Goal: Complete application form: Complete application form

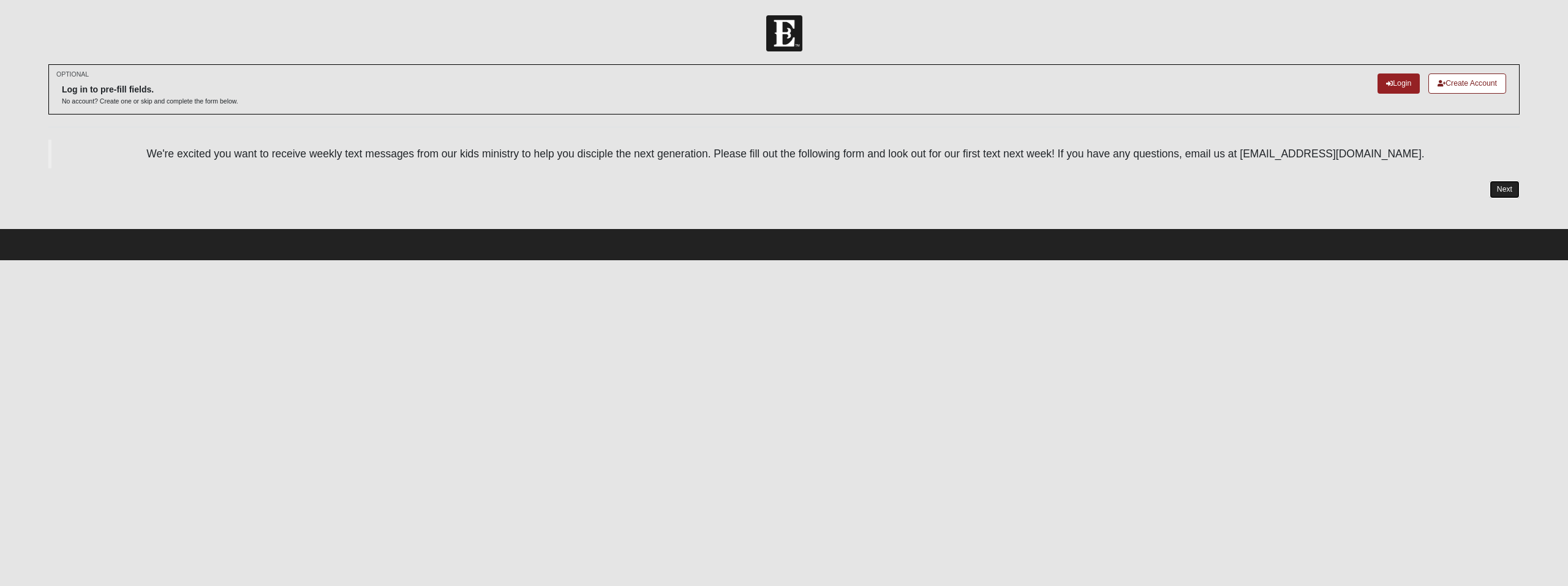
click at [1518, 188] on link "Next" at bounding box center [1504, 189] width 30 height 18
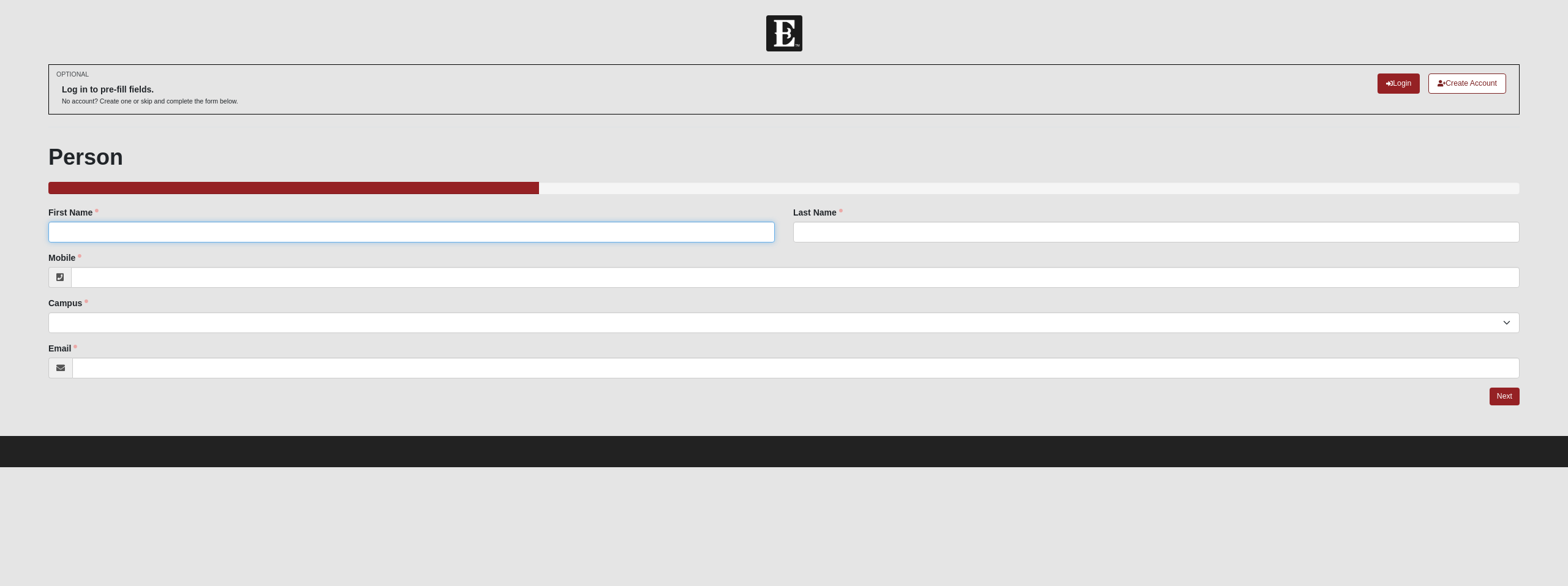
click at [494, 234] on input "First Name" at bounding box center [411, 232] width 726 height 21
type input "Tori"
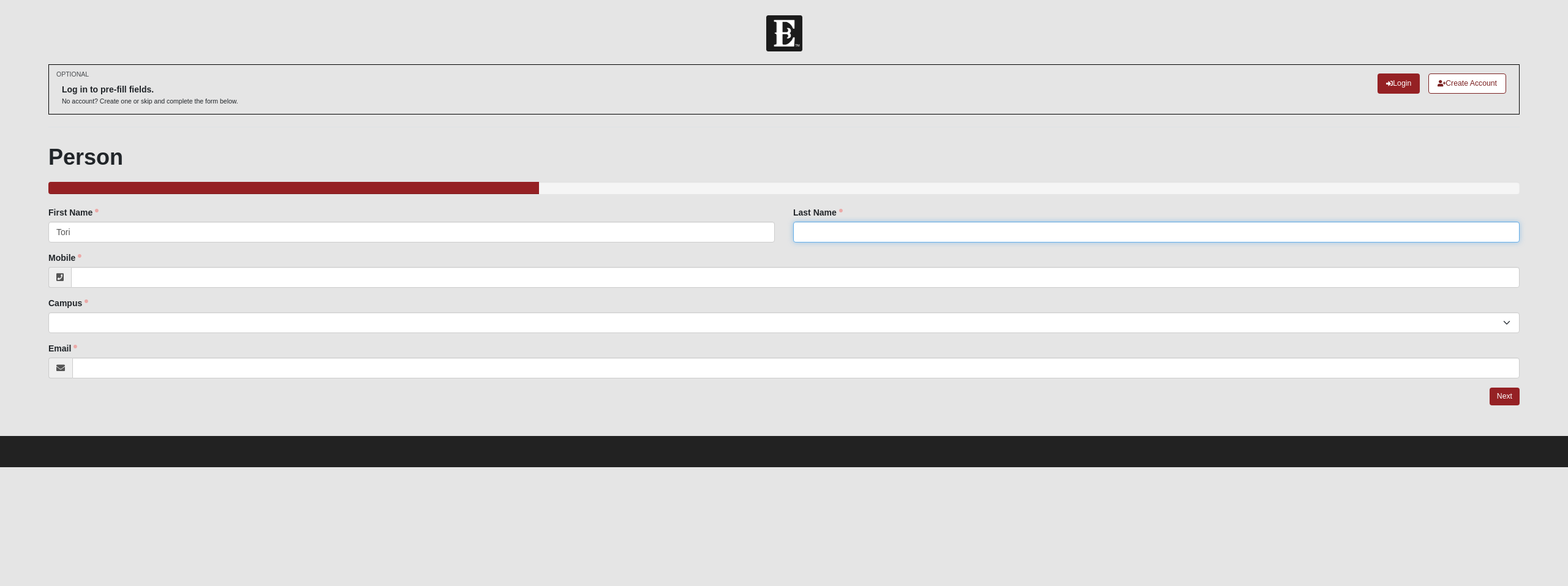
type input "[PERSON_NAME]"
type input "4699291194"
type input "[PERSON_NAME][EMAIL_ADDRESS][PERSON_NAME][DOMAIN_NAME]"
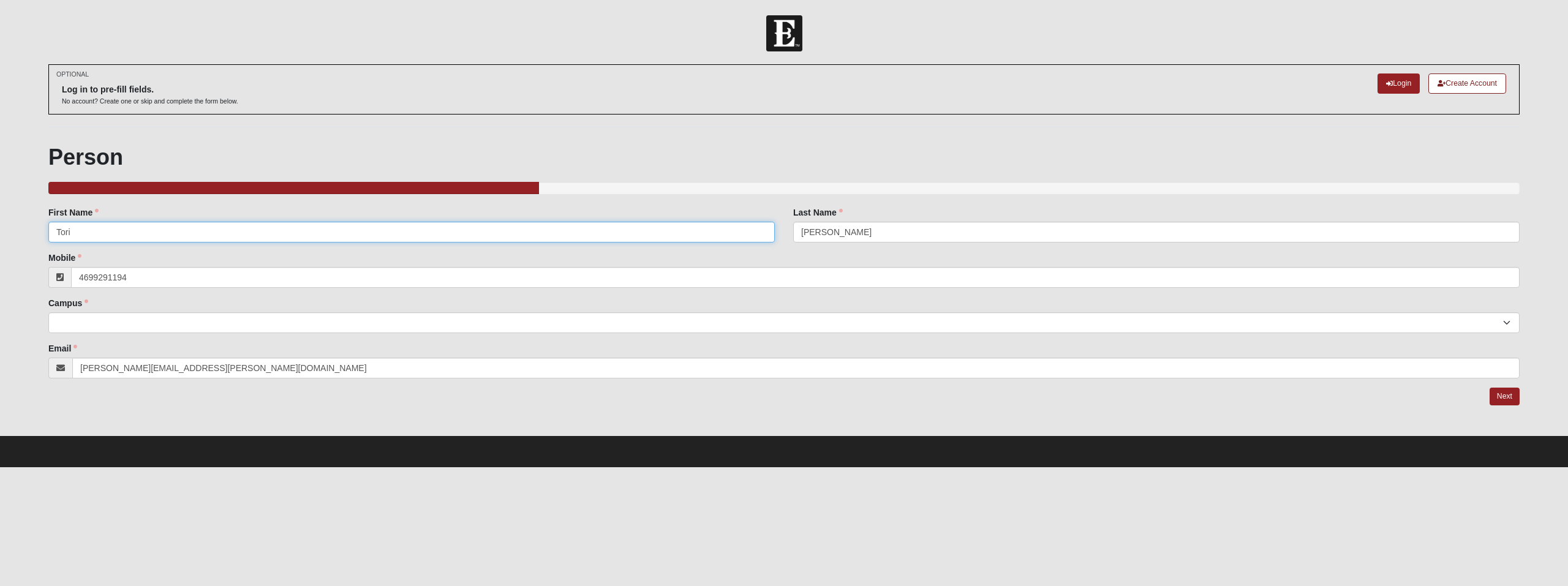
type input "[PHONE_NUMBER]"
click at [138, 325] on select "Arlington Baymeadows Eleven22 Online [PERSON_NAME][GEOGRAPHIC_DATA] Jesup [GEOG…" at bounding box center [784, 323] width 1471 height 21
select select "14"
click at [49, 312] on select "Arlington Baymeadows Eleven22 Online [PERSON_NAME][GEOGRAPHIC_DATA] Jesup [GEOG…" at bounding box center [784, 323] width 1471 height 21
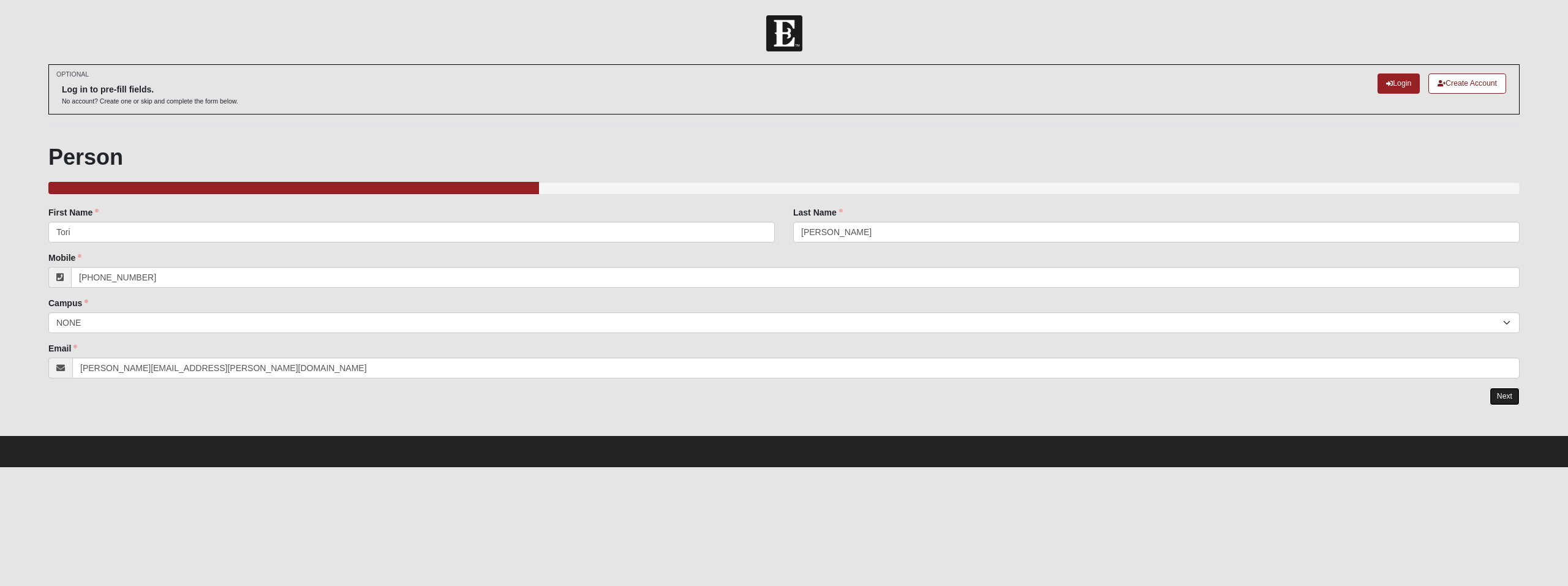
click at [1504, 393] on link "Next" at bounding box center [1504, 396] width 30 height 18
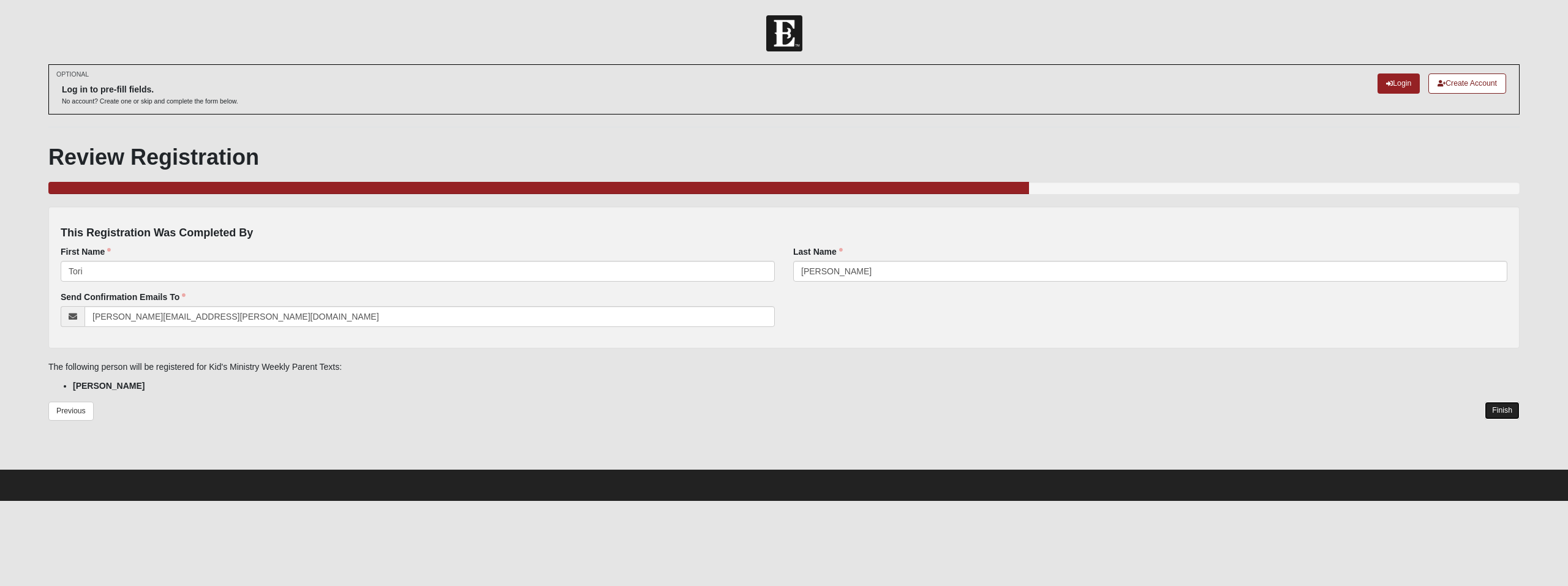
click at [1502, 407] on link "Finish" at bounding box center [1502, 410] width 35 height 18
